Goal: Find specific page/section: Find specific page/section

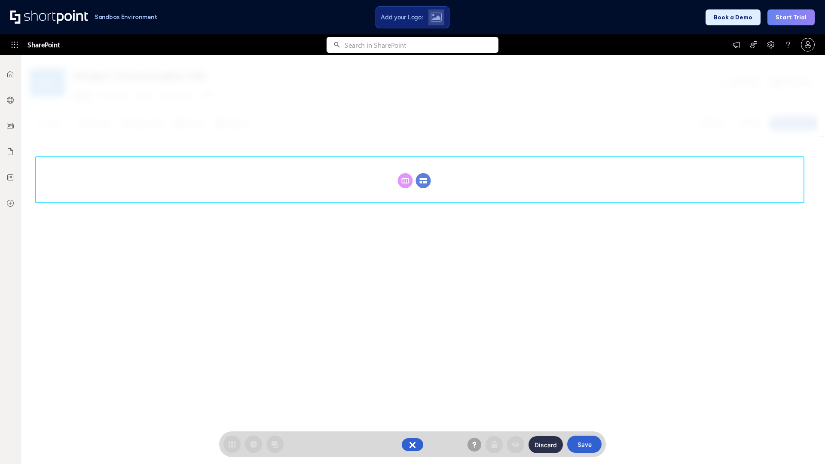
scroll to position [118, 0]
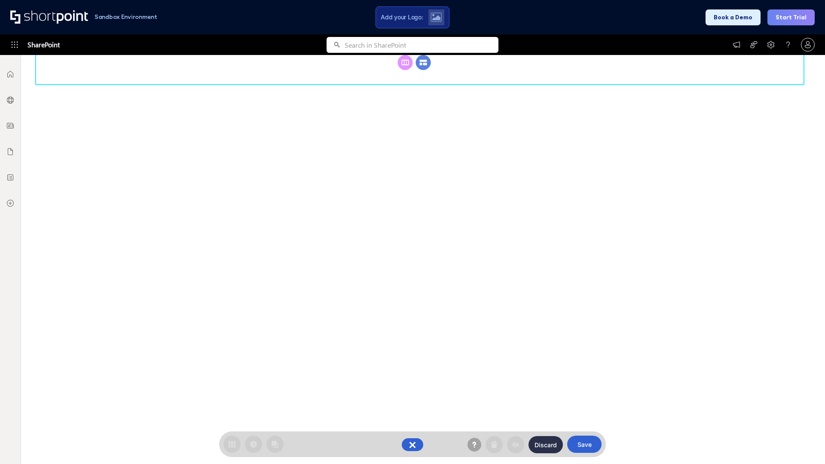
click at [423, 70] on circle at bounding box center [423, 62] width 15 height 15
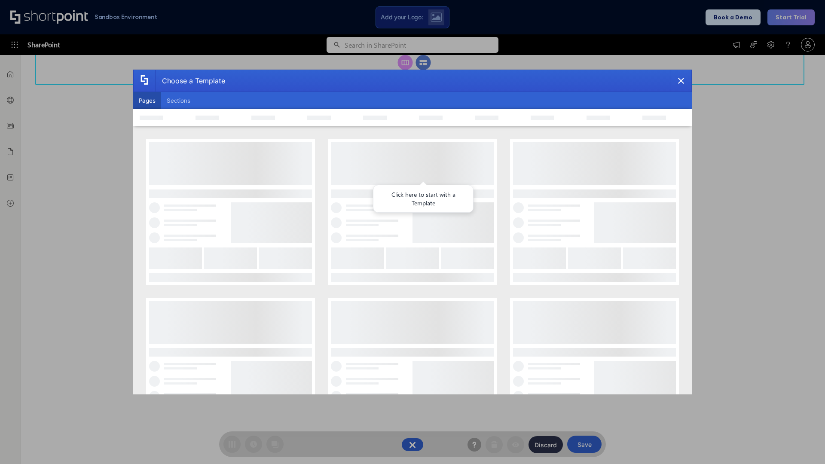
scroll to position [0, 0]
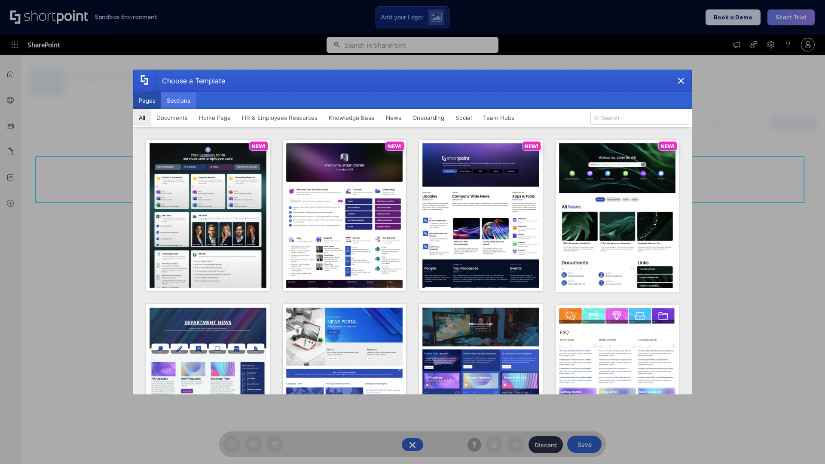
click at [178, 101] on button "Sections" at bounding box center [178, 100] width 35 height 17
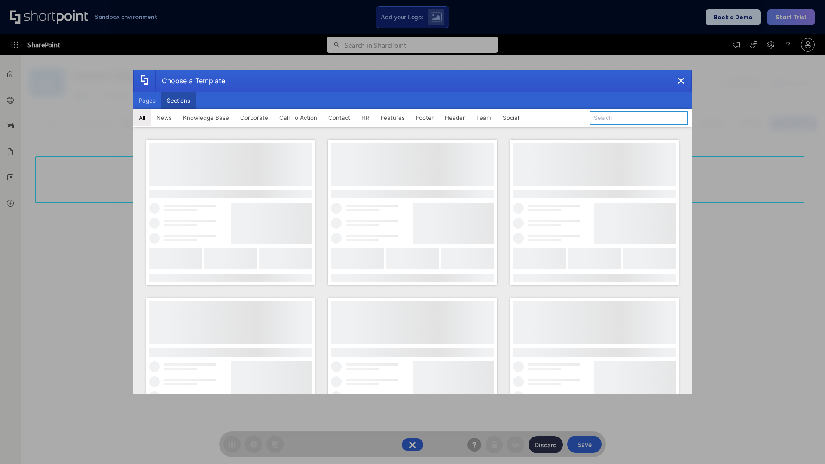
type input "Teams Advanced"
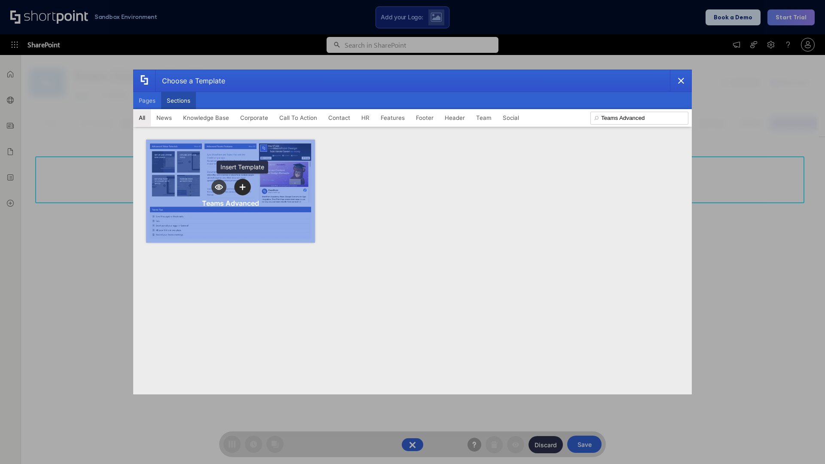
click at [242, 187] on icon "template selector" at bounding box center [242, 187] width 6 height 6
